Goal: Task Accomplishment & Management: Manage account settings

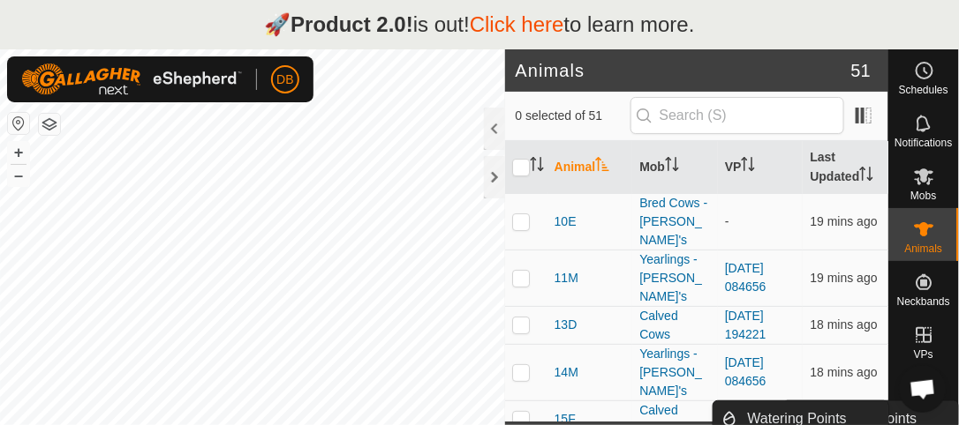
scroll to position [49, 0]
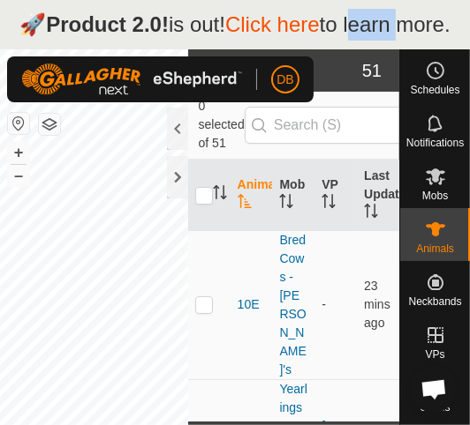
click at [282, 29] on link "Click here" at bounding box center [272, 24] width 94 height 24
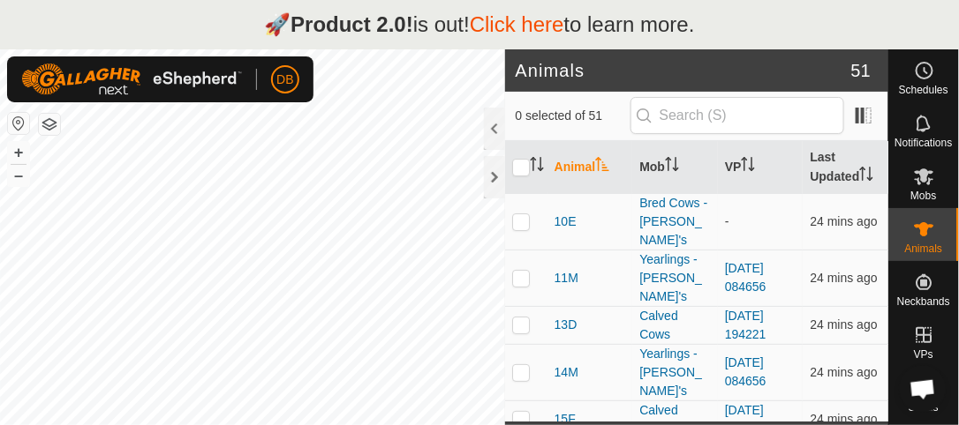
click at [688, 26] on p "🚀 Product 2.0! is out! Click here to learn more." at bounding box center [479, 25] width 431 height 32
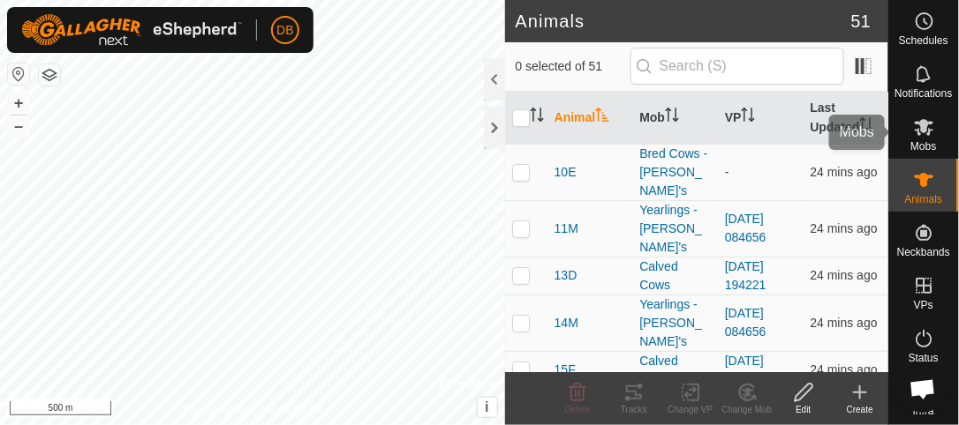
click at [922, 137] on icon at bounding box center [924, 127] width 21 height 21
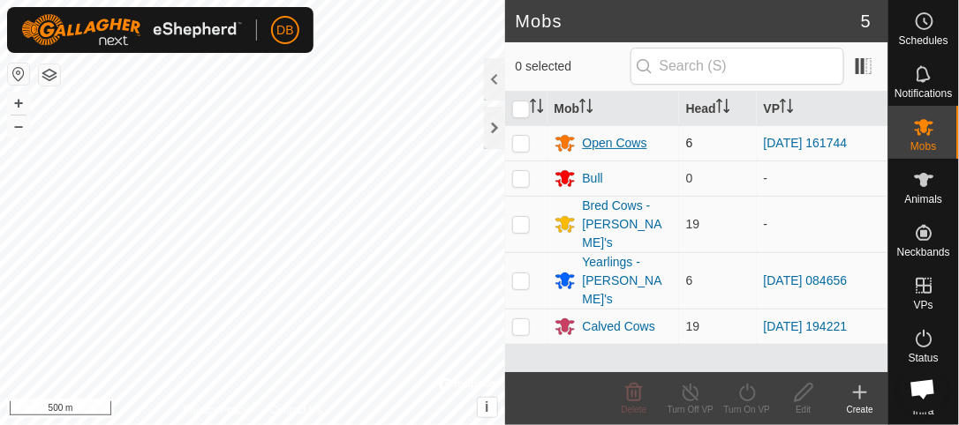
click at [621, 134] on div "Open Cows" at bounding box center [615, 143] width 64 height 19
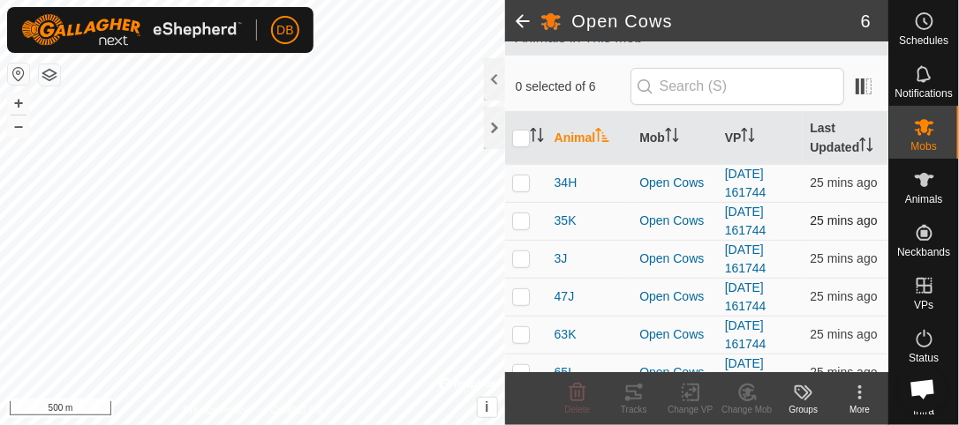
scroll to position [133, 0]
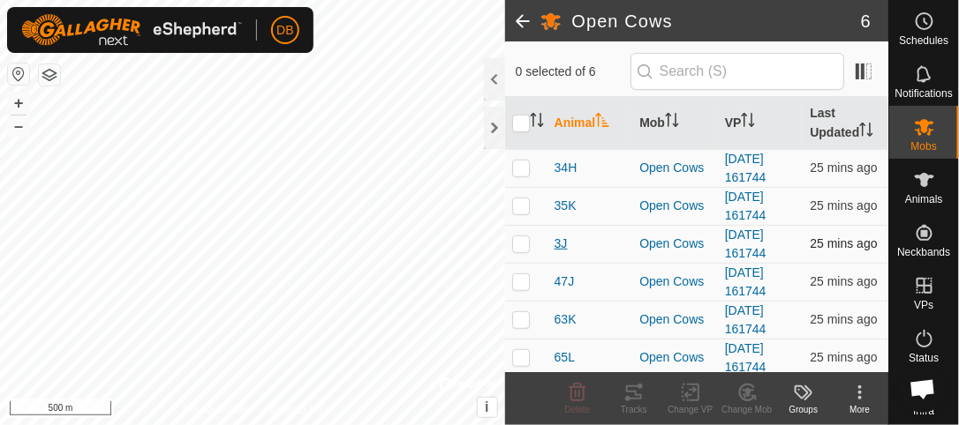
click at [556, 236] on span "3J" at bounding box center [560, 244] width 13 height 19
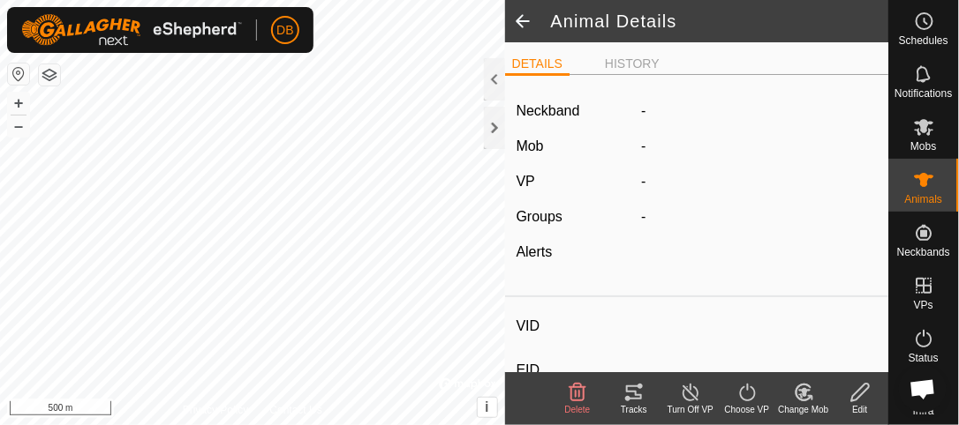
type input "3J"
type input "-"
type input "Hereford"
type input "-"
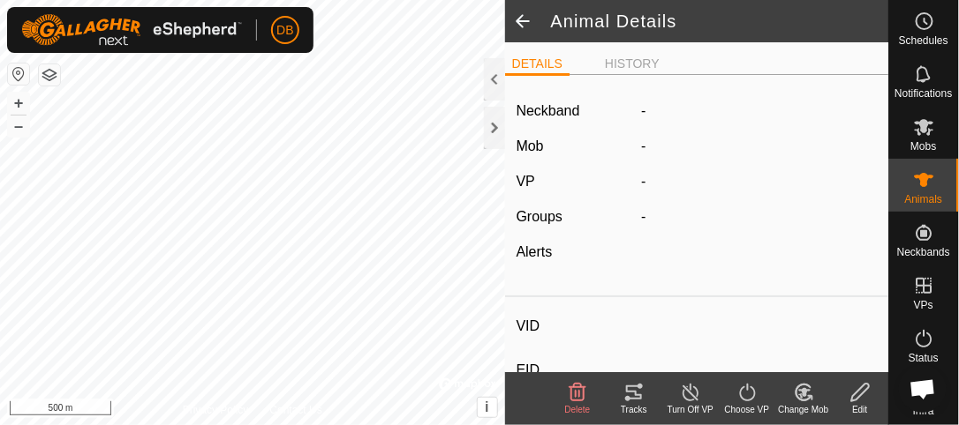
type input "09/2021"
type input "4 years 1 month"
type input "Pregnant"
type input "0 kg"
type input "-"
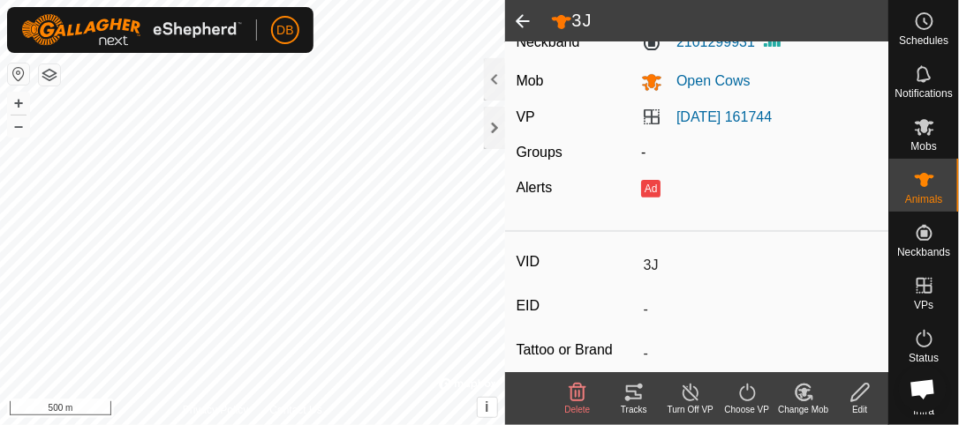
scroll to position [252, 0]
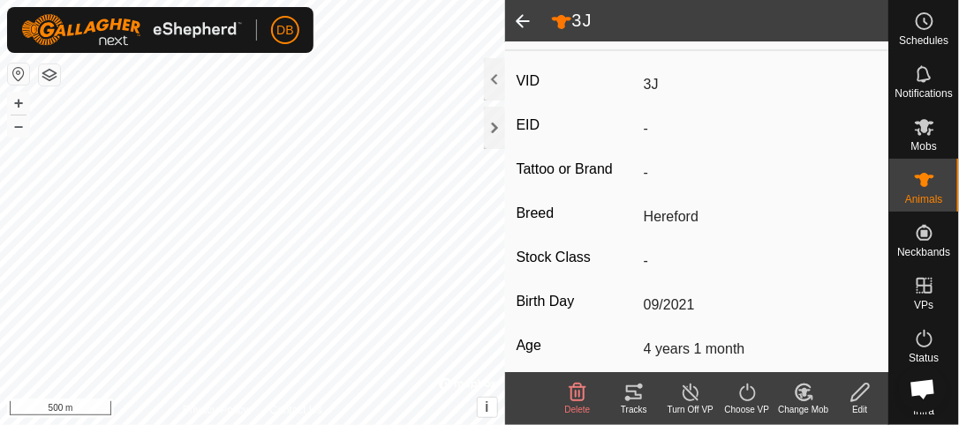
click at [572, 396] on icon at bounding box center [577, 392] width 21 height 21
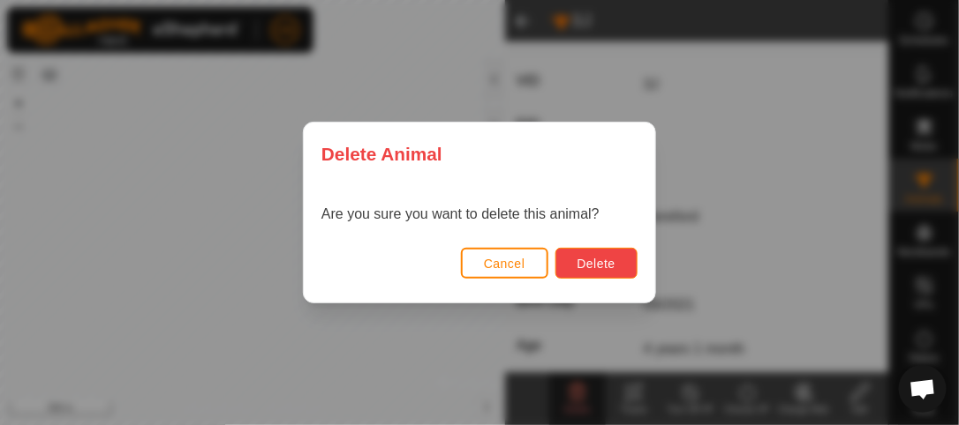
click at [586, 261] on span "Delete" at bounding box center [596, 264] width 38 height 14
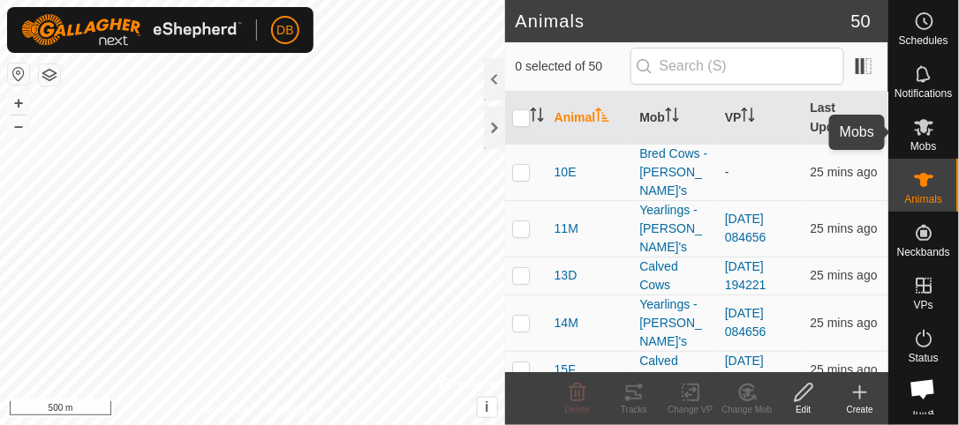
click at [933, 131] on icon at bounding box center [924, 127] width 21 height 21
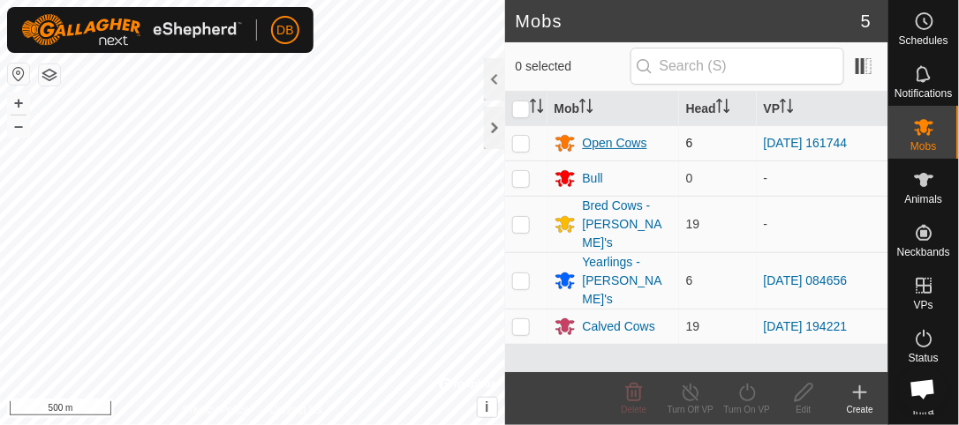
click at [644, 143] on div "Open Cows" at bounding box center [615, 143] width 64 height 19
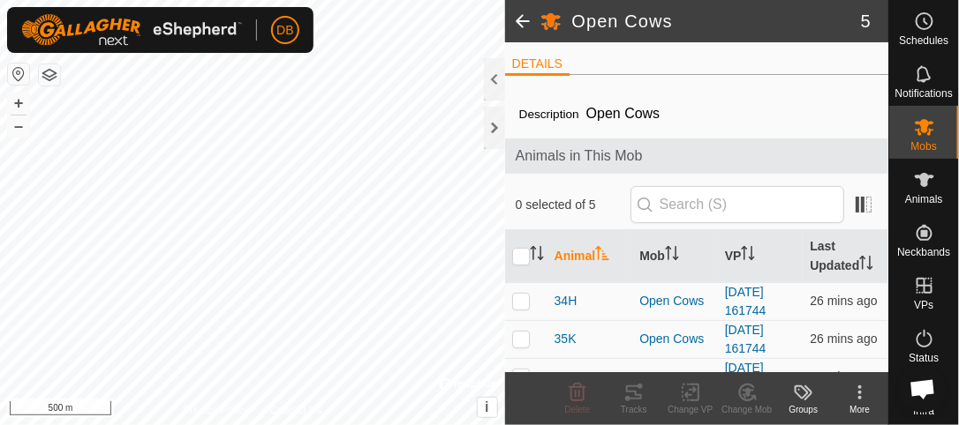
click at [519, 21] on span at bounding box center [522, 21] width 35 height 42
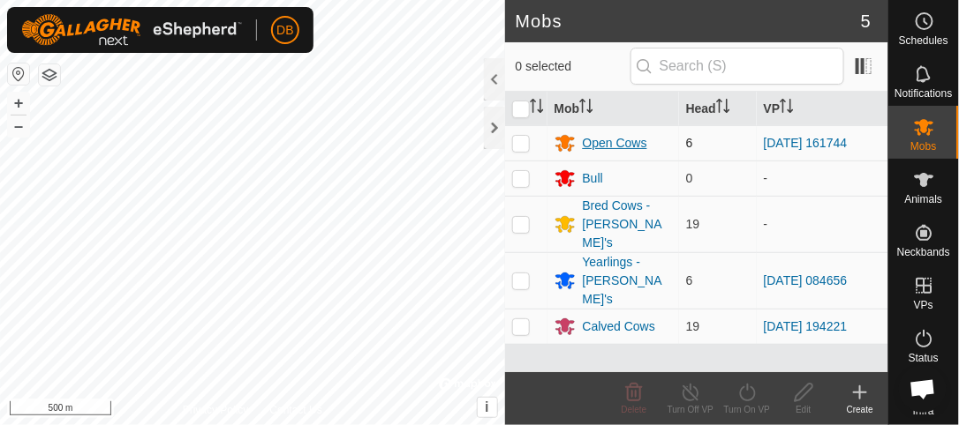
click at [622, 138] on div "Open Cows" at bounding box center [615, 143] width 64 height 19
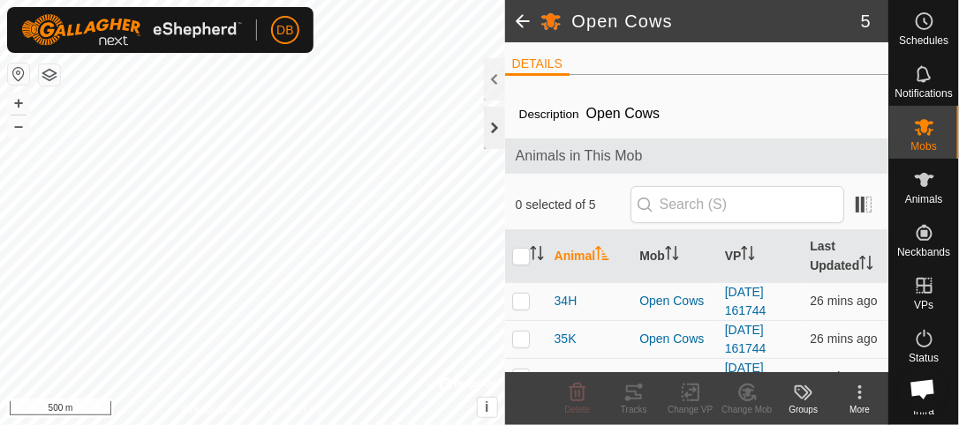
click at [495, 131] on div at bounding box center [494, 128] width 21 height 42
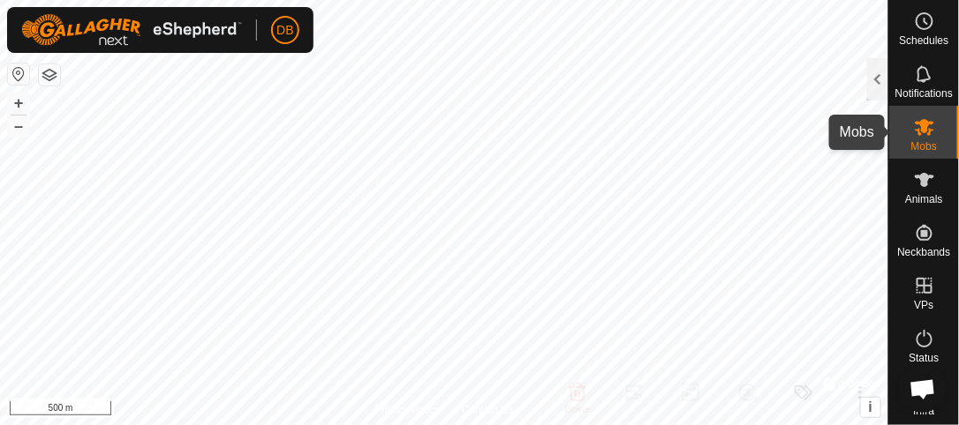
click at [922, 132] on icon at bounding box center [924, 127] width 21 height 21
click at [922, 131] on icon at bounding box center [923, 127] width 19 height 17
click at [875, 76] on div at bounding box center [877, 79] width 21 height 42
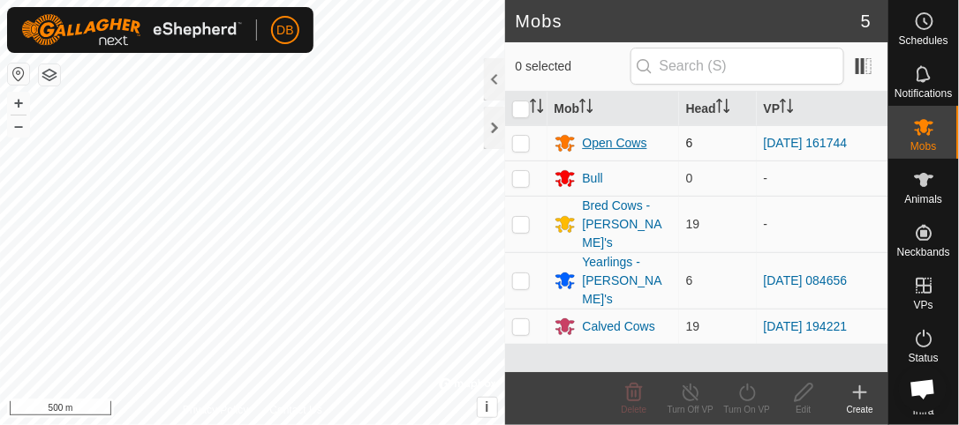
click at [627, 144] on div "Open Cows" at bounding box center [615, 143] width 64 height 19
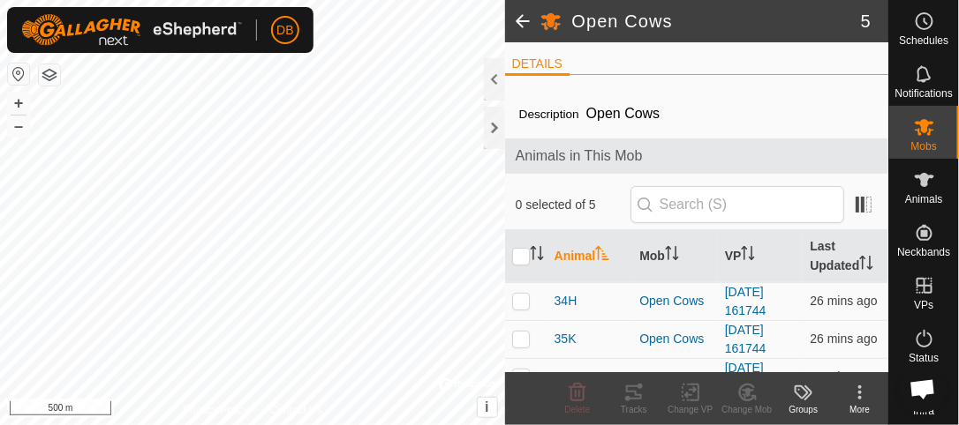
click at [519, 22] on span at bounding box center [522, 21] width 35 height 42
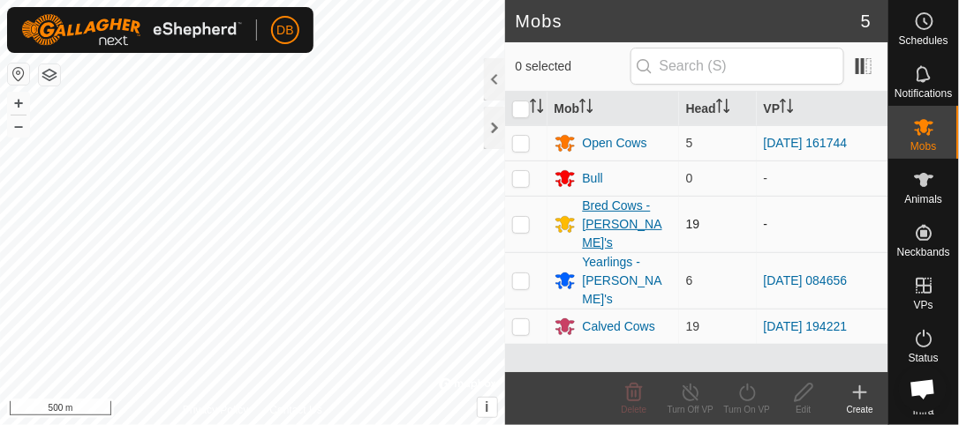
click at [591, 212] on div "Bred Cows - [PERSON_NAME]'s" at bounding box center [627, 225] width 89 height 56
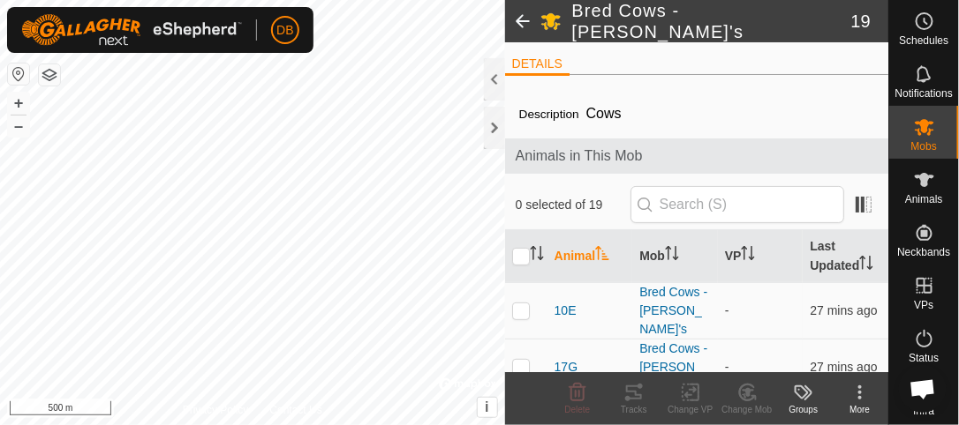
click at [295, 46] on div "DB" at bounding box center [160, 30] width 306 height 46
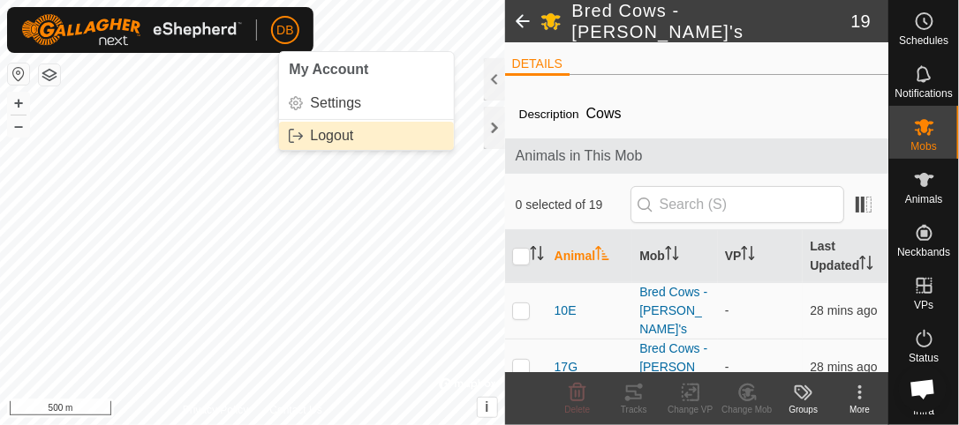
click at [340, 140] on link "Logout" at bounding box center [366, 136] width 175 height 28
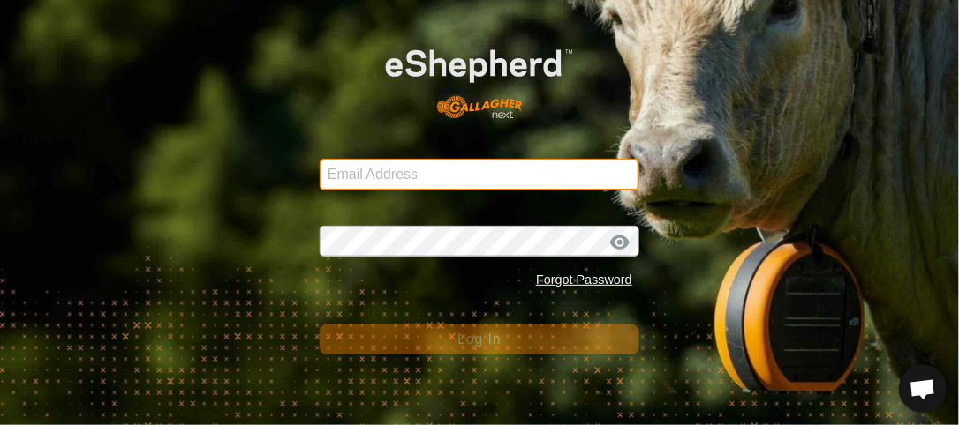
type input "bkgoatsncows@gmail.com"
